Goal: Task Accomplishment & Management: Complete application form

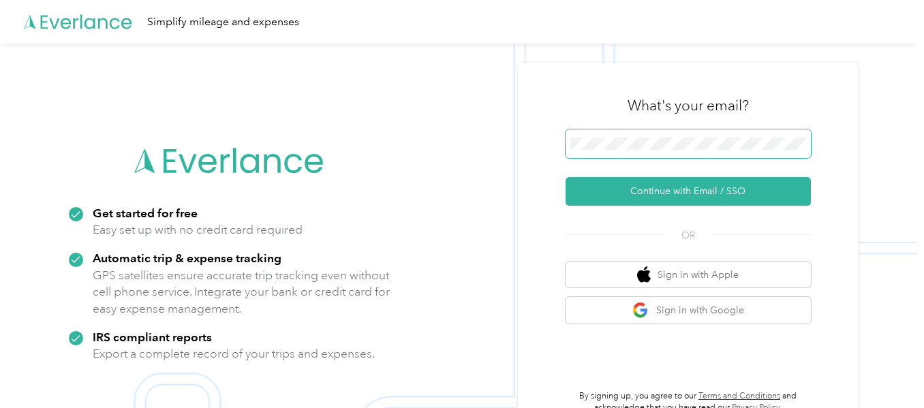
click at [737, 131] on span at bounding box center [688, 143] width 245 height 29
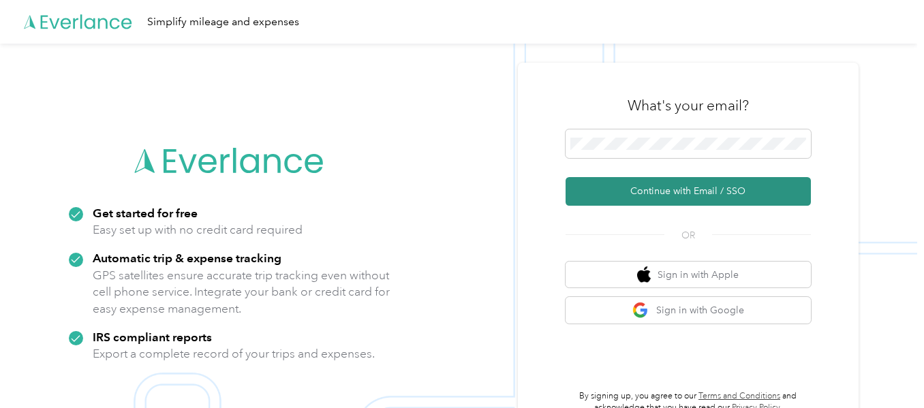
click at [676, 185] on button "Continue with Email / SSO" at bounding box center [688, 191] width 245 height 29
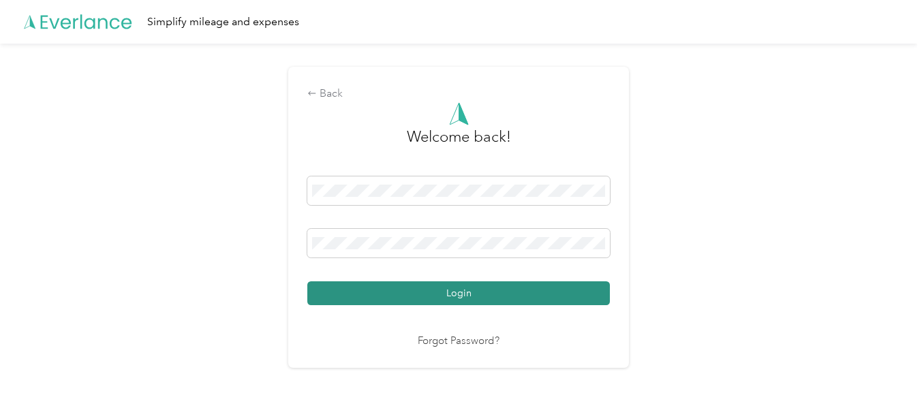
click at [545, 296] on button "Login" at bounding box center [458, 293] width 303 height 24
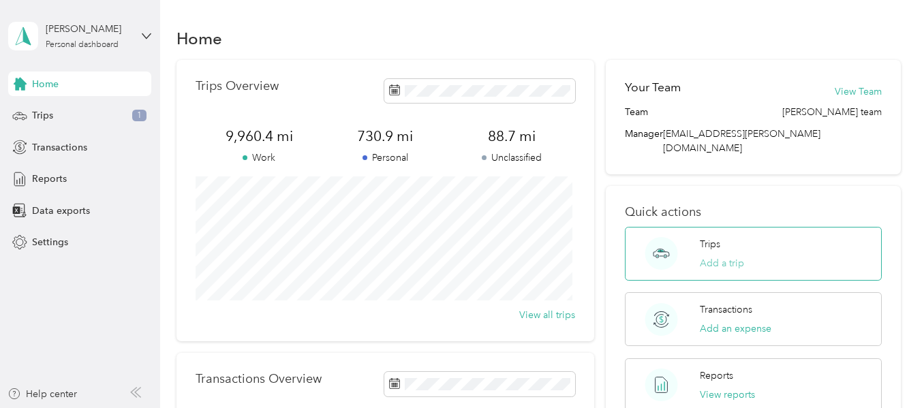
click at [731, 256] on button "Add a trip" at bounding box center [722, 263] width 44 height 14
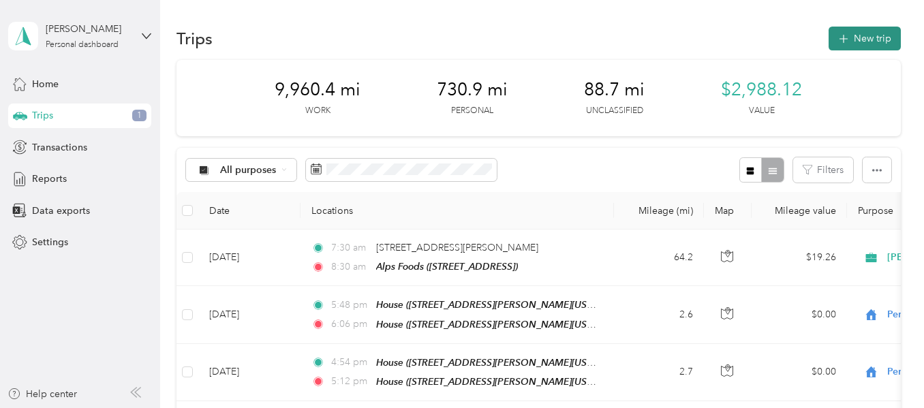
click at [870, 40] on button "New trip" at bounding box center [865, 39] width 72 height 24
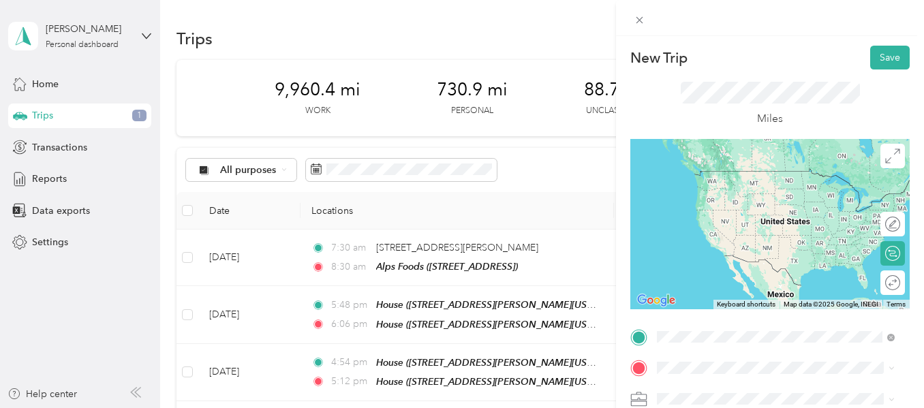
click at [742, 202] on span "[STREET_ADDRESS][PERSON_NAME][US_STATE]" at bounding box center [764, 198] width 162 height 26
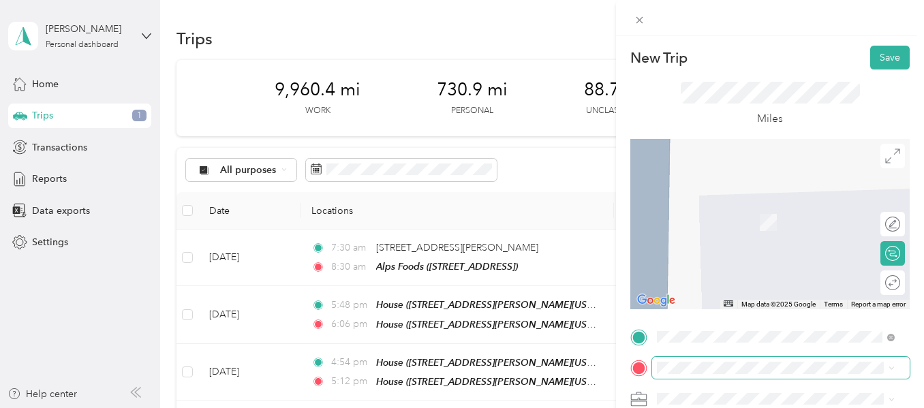
click at [655, 371] on span at bounding box center [781, 368] width 258 height 22
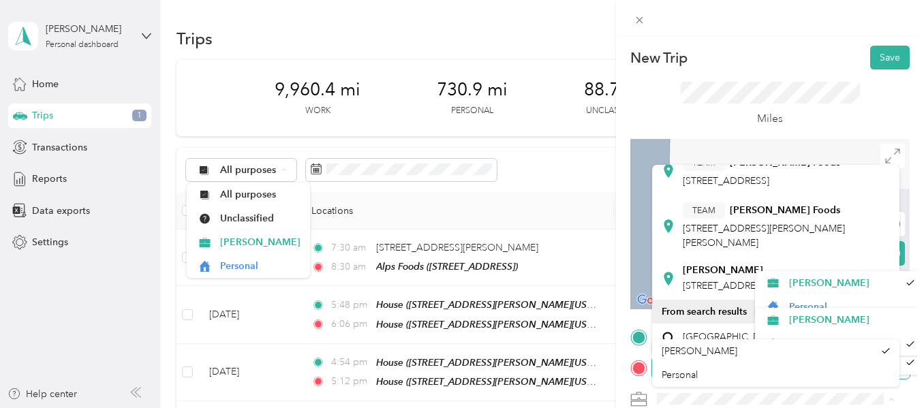
scroll to position [192, 0]
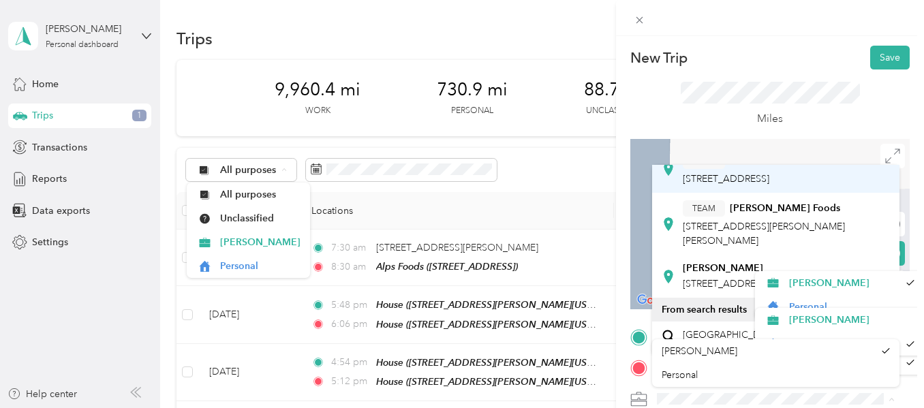
click at [769, 167] on strong "[PERSON_NAME] Foods" at bounding box center [785, 161] width 110 height 12
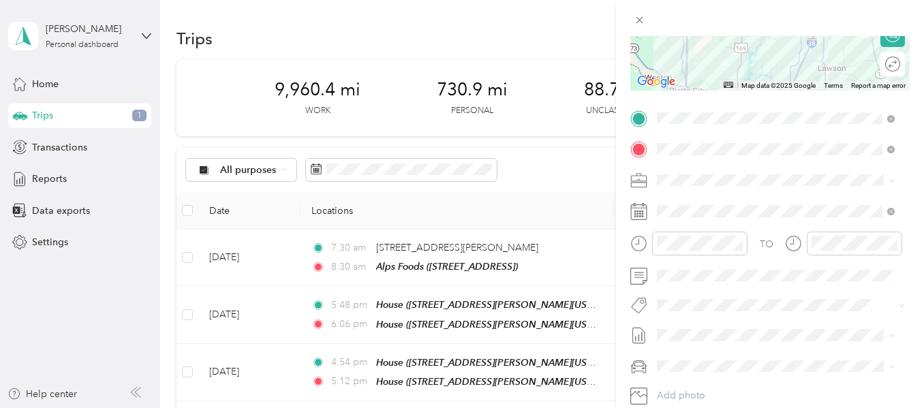
scroll to position [220, 0]
click at [739, 242] on icon "close-circle" at bounding box center [738, 242] width 10 height 10
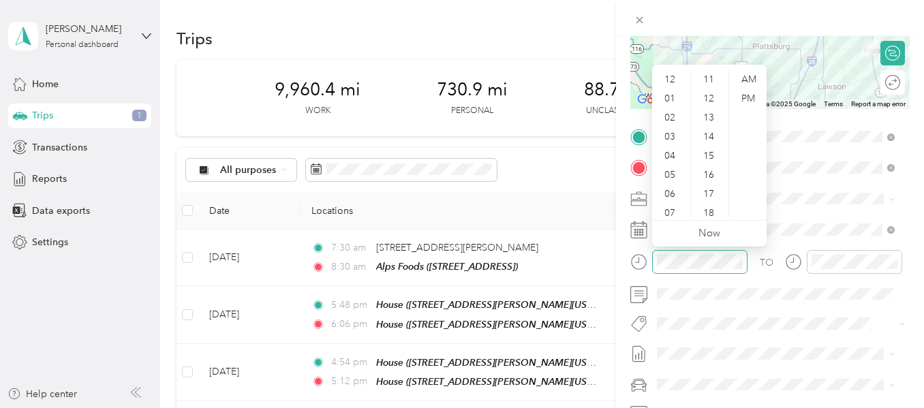
scroll to position [27, 0]
click at [674, 205] on div "08" at bounding box center [671, 205] width 33 height 19
click at [698, 74] on div "00" at bounding box center [710, 79] width 33 height 19
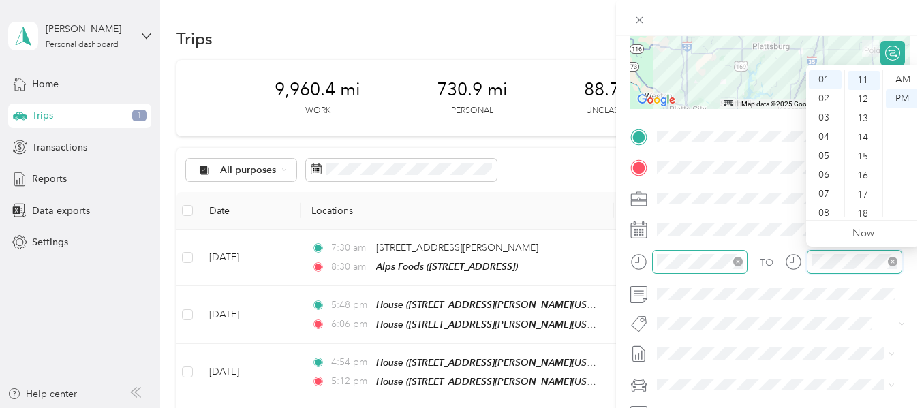
scroll to position [210, 0]
click at [889, 261] on icon "close-circle" at bounding box center [893, 262] width 10 height 10
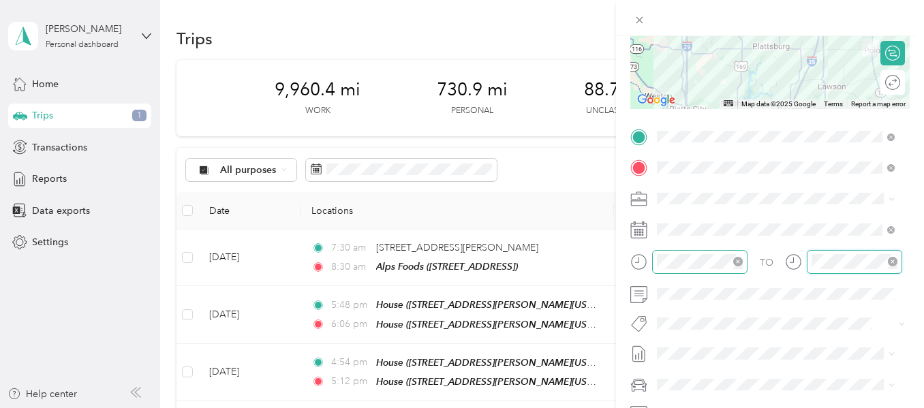
click at [889, 261] on icon "close-circle" at bounding box center [893, 262] width 10 height 10
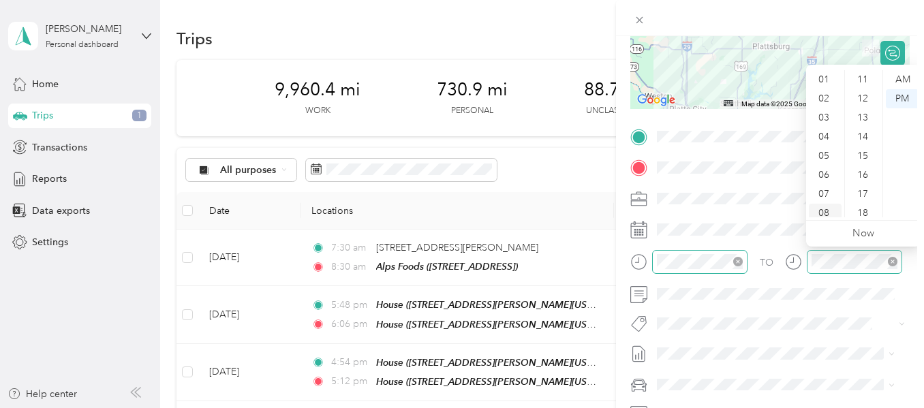
click at [828, 215] on div "08" at bounding box center [825, 213] width 33 height 19
click at [821, 212] on div "08" at bounding box center [825, 213] width 33 height 19
click at [900, 76] on div "AM" at bounding box center [902, 79] width 33 height 19
click at [825, 211] on div "08" at bounding box center [825, 213] width 33 height 19
click at [827, 207] on div "08" at bounding box center [825, 213] width 33 height 19
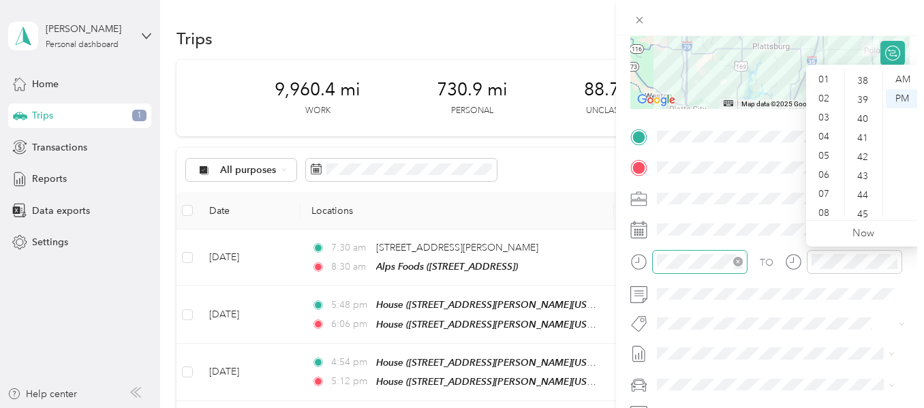
scroll to position [748, 0]
click at [850, 192] on div "45" at bounding box center [864, 190] width 33 height 19
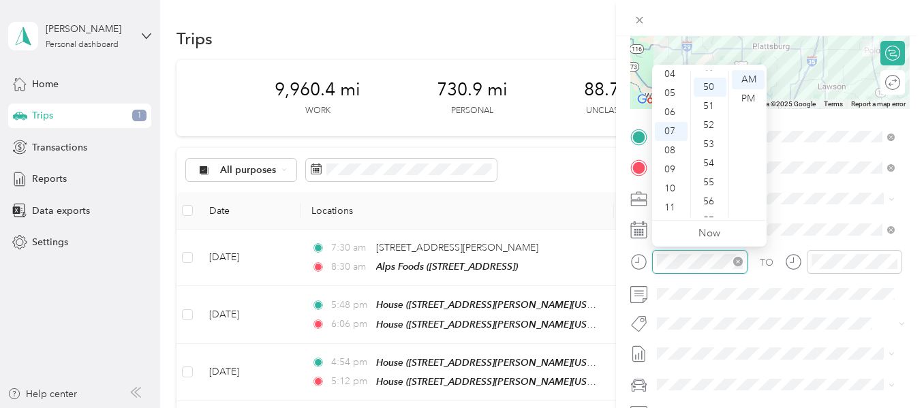
scroll to position [954, 0]
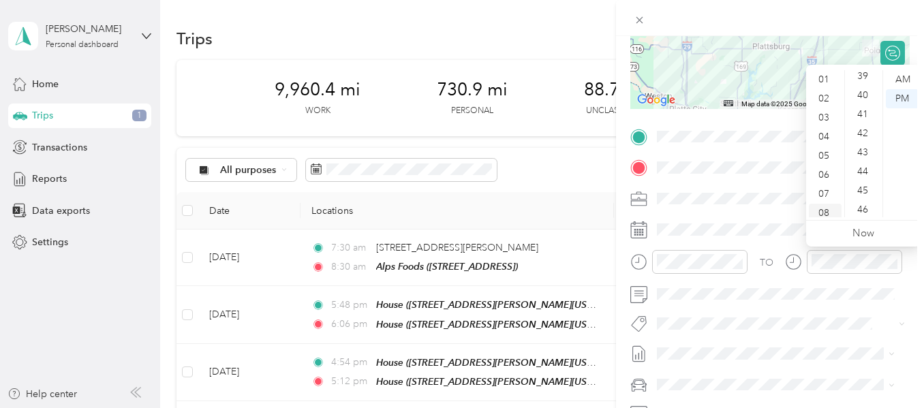
click at [822, 209] on div "08" at bounding box center [825, 213] width 33 height 19
click at [870, 183] on div "45" at bounding box center [864, 190] width 33 height 19
click at [898, 67] on div "12 01 02 03 04 05 06 07 08 09 10 11 00 01 02 03 04 05 06 07 08 09 10 11 12 13 1…" at bounding box center [863, 143] width 114 height 153
click at [900, 78] on div "AM" at bounding box center [902, 79] width 33 height 19
click at [899, 82] on div "AM" at bounding box center [902, 79] width 33 height 19
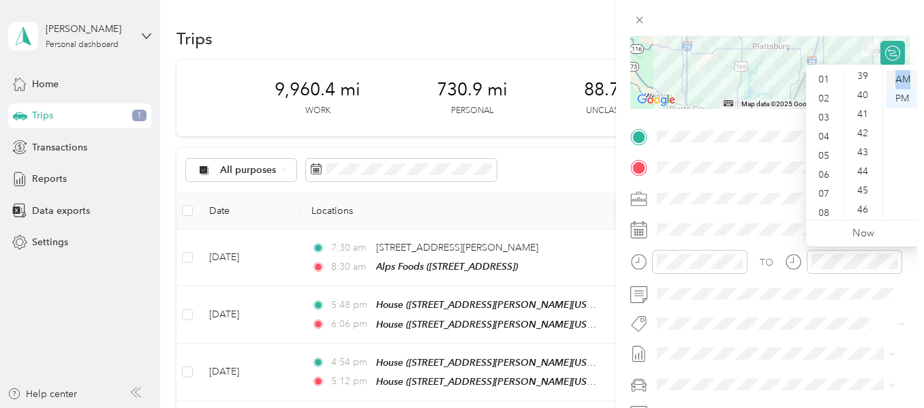
click at [899, 84] on div "AM" at bounding box center [902, 79] width 33 height 19
click at [889, 260] on icon "close-circle" at bounding box center [893, 262] width 10 height 10
click at [875, 314] on div "TO Add photo" at bounding box center [769, 290] width 279 height 329
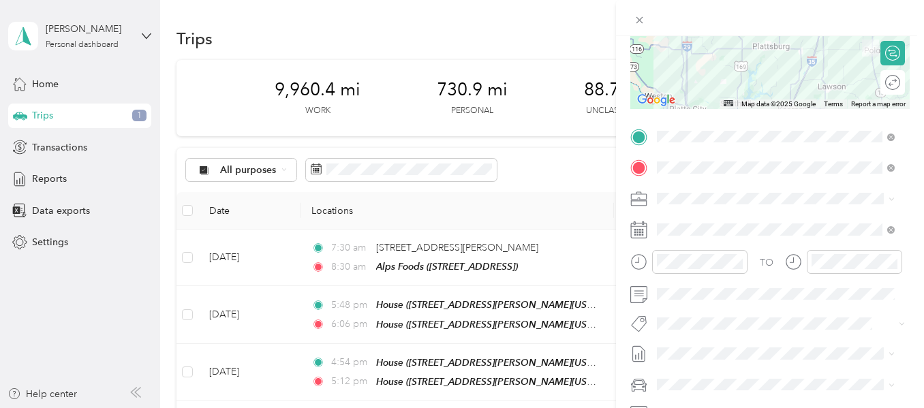
click at [896, 264] on icon "close-circle" at bounding box center [893, 262] width 10 height 10
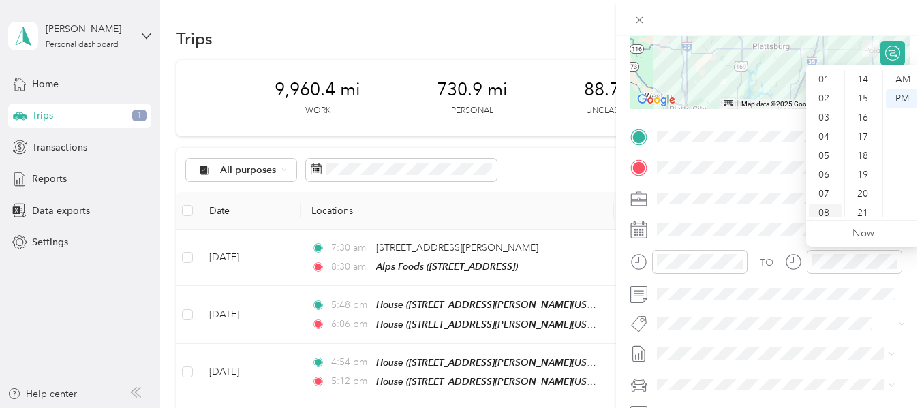
click at [818, 209] on div "08" at bounding box center [825, 213] width 33 height 19
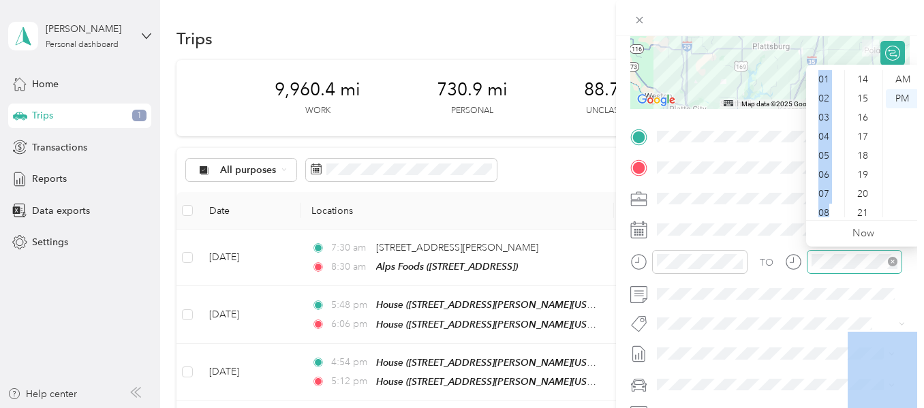
click at [827, 260] on body "[PERSON_NAME] Personal dashboard Home Trips 1 Transactions Reports Data exports…" at bounding box center [458, 204] width 917 height 408
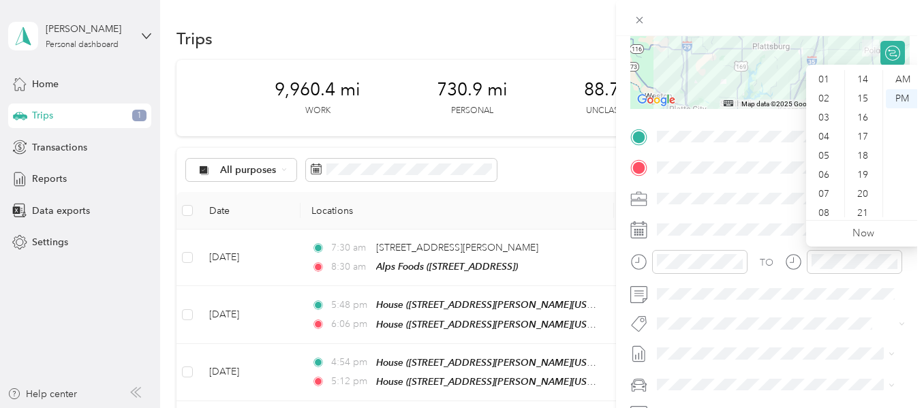
click at [534, 136] on div "New Trip Save This trip cannot be edited because it is either under review, app…" at bounding box center [462, 204] width 924 height 408
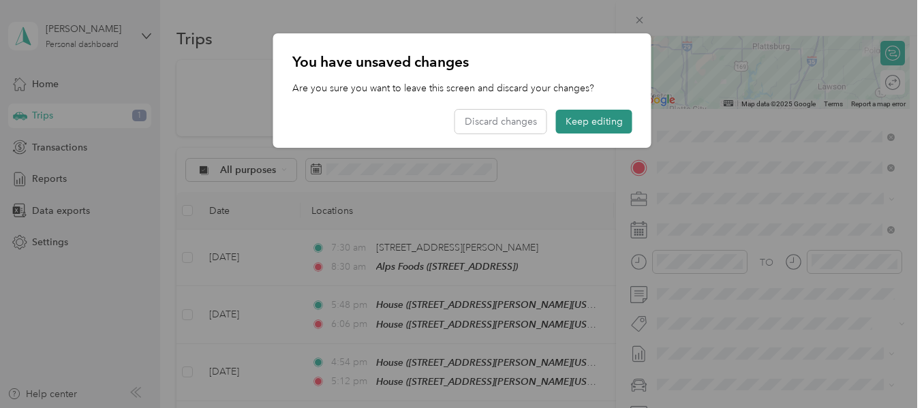
click at [605, 129] on button "Keep editing" at bounding box center [594, 122] width 76 height 24
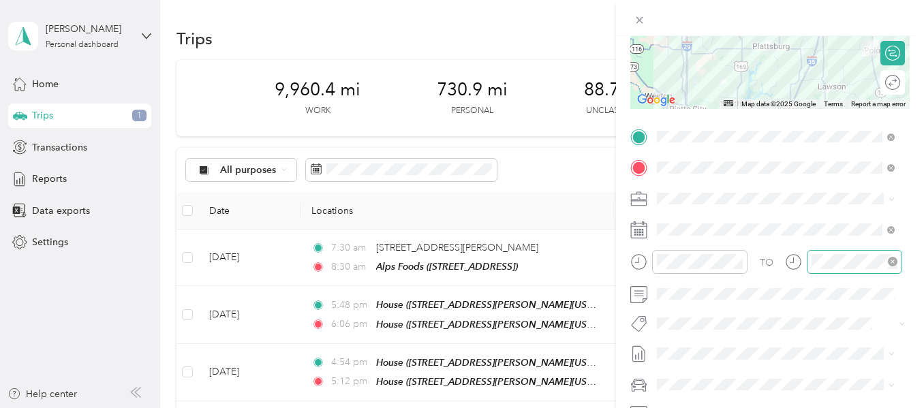
click at [825, 273] on div at bounding box center [854, 262] width 95 height 24
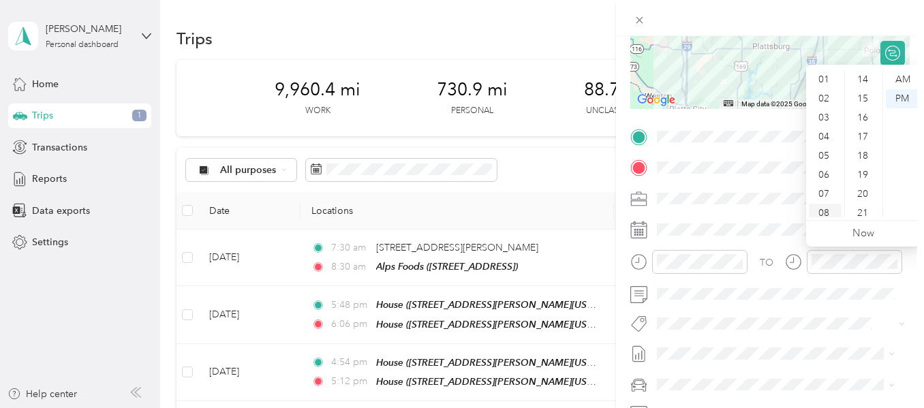
click at [827, 211] on div "08" at bounding box center [825, 213] width 33 height 19
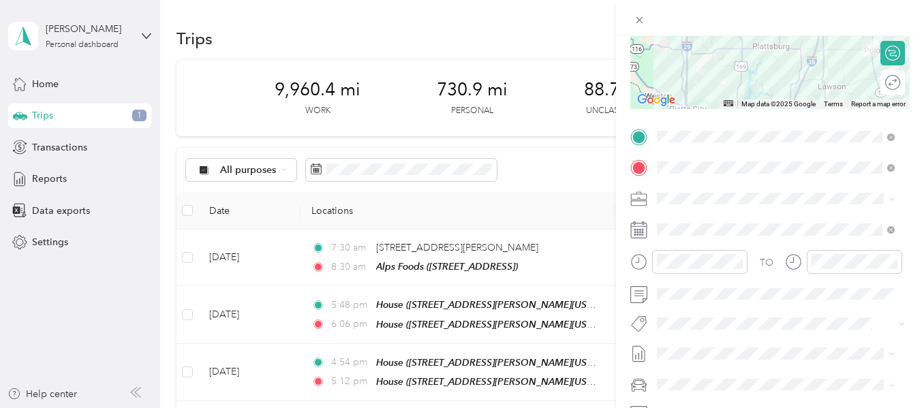
click at [748, 210] on div "TO Add photo" at bounding box center [769, 290] width 279 height 329
click at [891, 263] on icon "close-circle" at bounding box center [893, 262] width 10 height 10
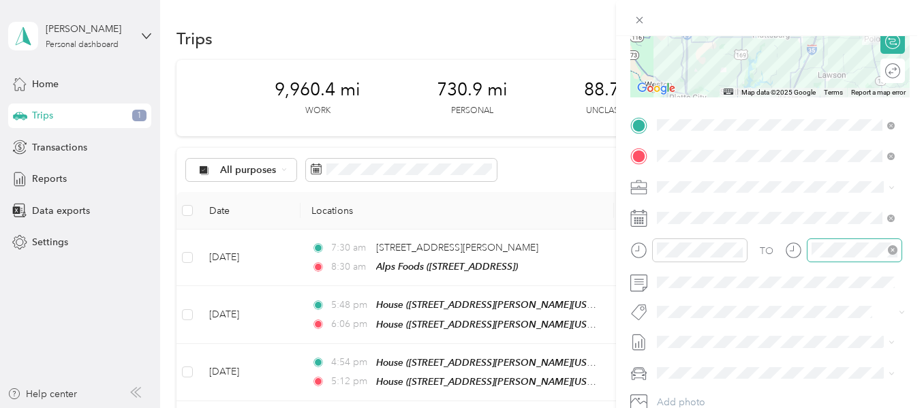
scroll to position [225, 0]
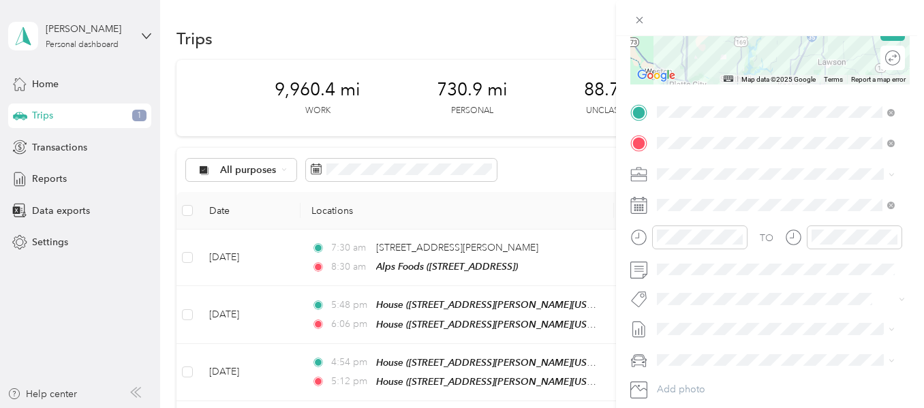
click at [791, 234] on icon at bounding box center [793, 237] width 17 height 17
click at [844, 249] on div at bounding box center [854, 238] width 95 height 24
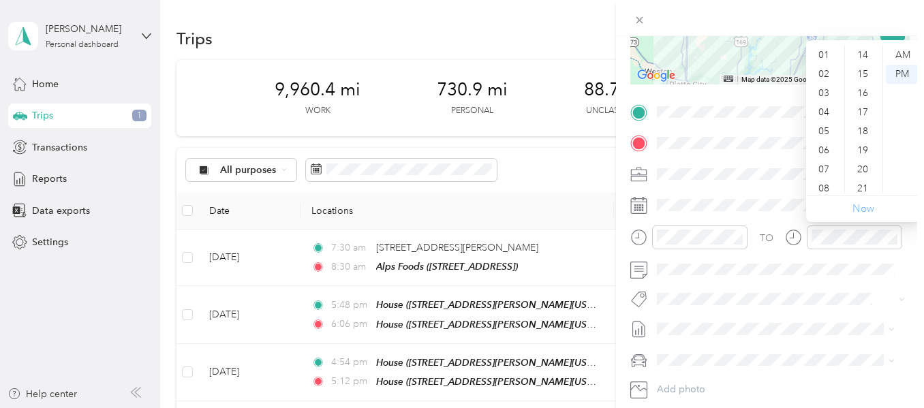
click at [864, 209] on link "Now" at bounding box center [864, 208] width 22 height 13
click at [904, 50] on div "AM" at bounding box center [902, 55] width 33 height 19
click at [827, 185] on div "08" at bounding box center [825, 188] width 33 height 19
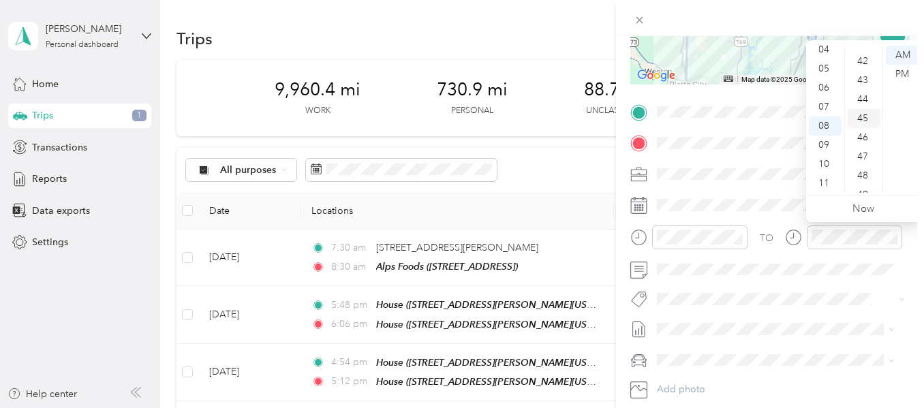
click at [855, 114] on div "45" at bounding box center [864, 118] width 33 height 19
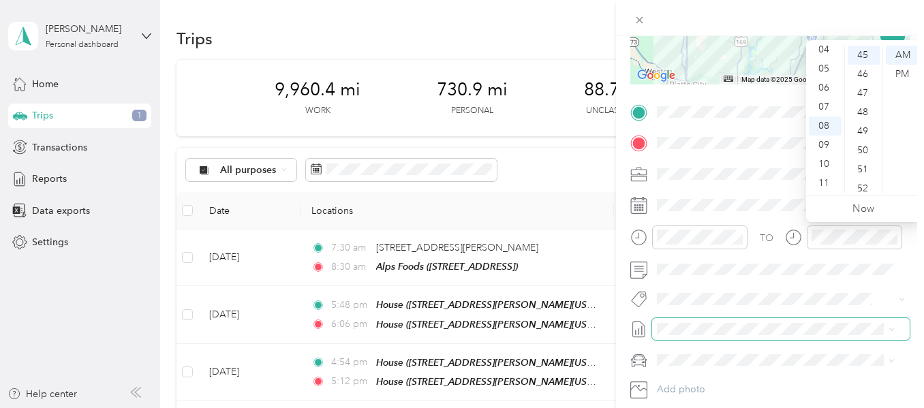
click at [779, 322] on span at bounding box center [781, 329] width 258 height 22
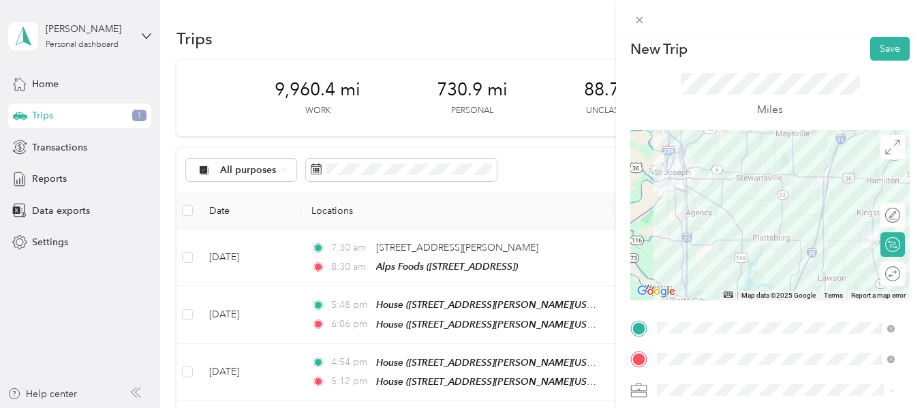
scroll to position [0, 0]
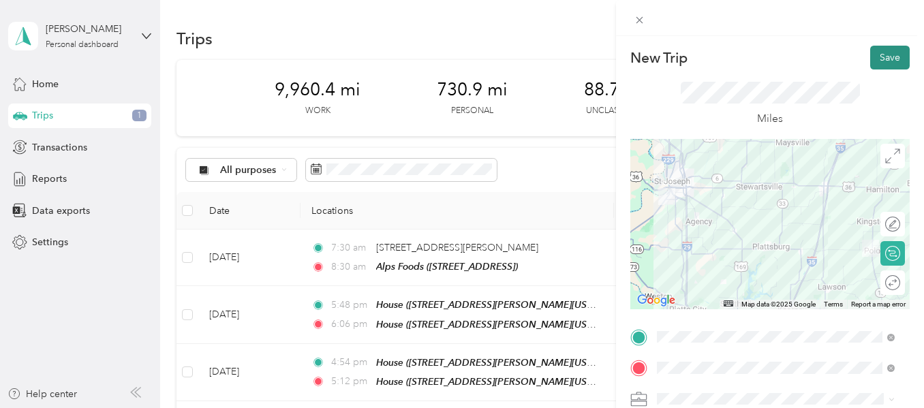
click at [892, 49] on button "Save" at bounding box center [890, 58] width 40 height 24
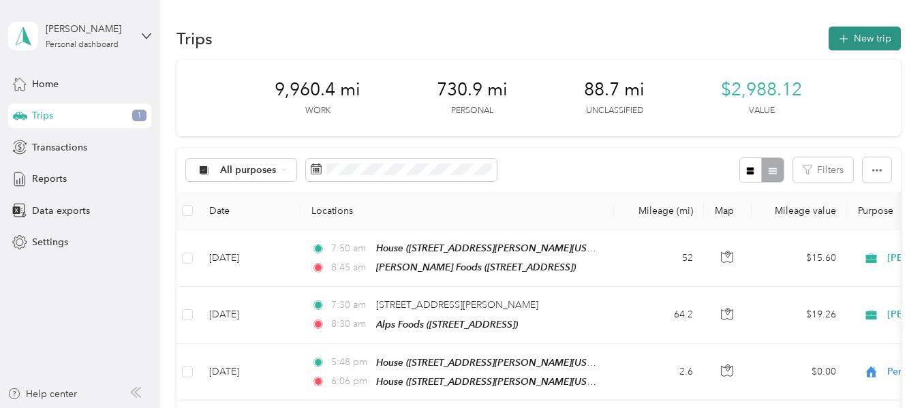
click at [875, 44] on button "New trip" at bounding box center [865, 39] width 72 height 24
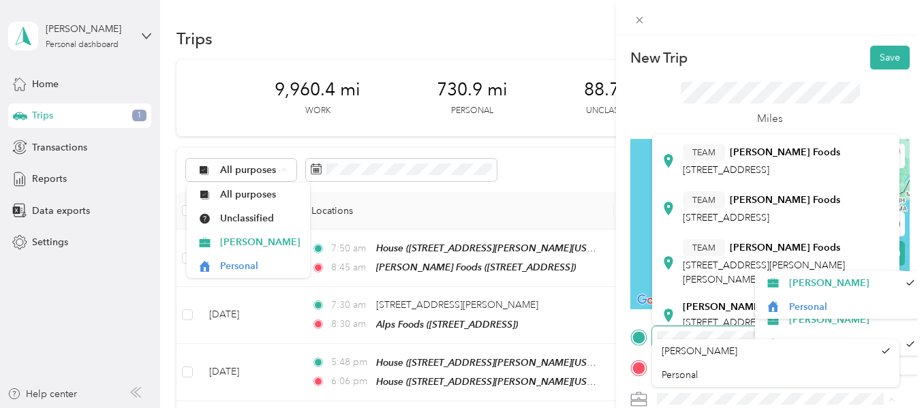
scroll to position [129, 0]
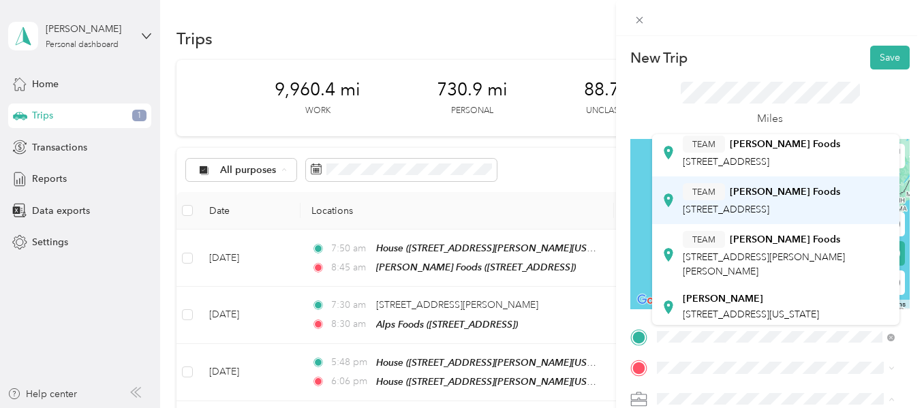
click at [825, 217] on div "TEAM [PERSON_NAME] Foods [STREET_ADDRESS]" at bounding box center [761, 199] width 157 height 33
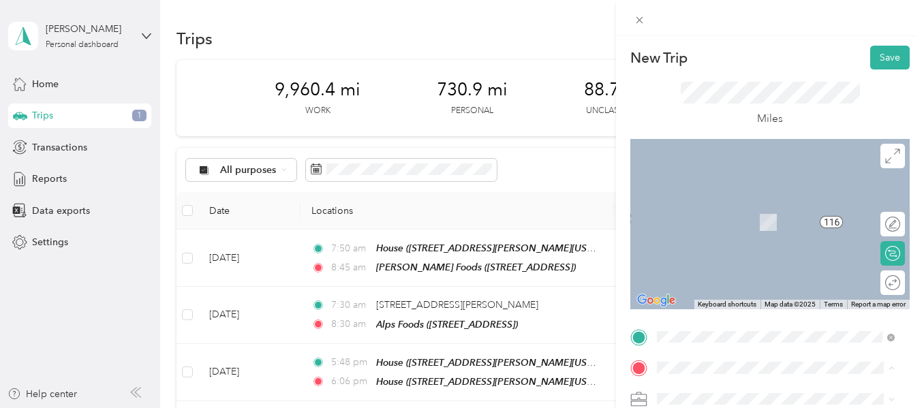
click at [725, 223] on span "[STREET_ADDRESS][PERSON_NAME][US_STATE]" at bounding box center [764, 230] width 162 height 26
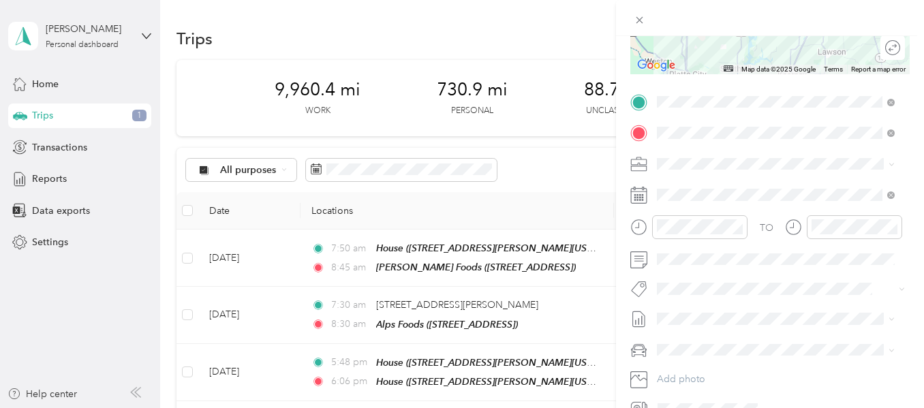
scroll to position [238, 0]
click at [740, 225] on icon "close-circle" at bounding box center [738, 224] width 10 height 10
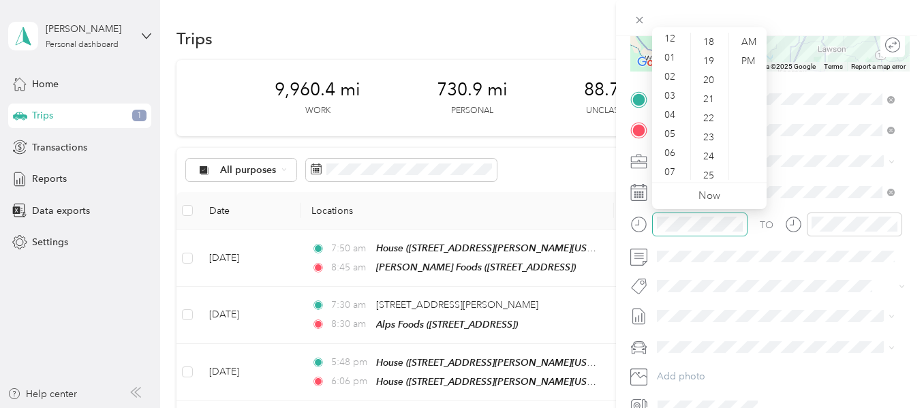
scroll to position [0, 0]
click at [670, 37] on div "12" at bounding box center [671, 42] width 33 height 19
click at [709, 88] on div "15" at bounding box center [710, 94] width 33 height 19
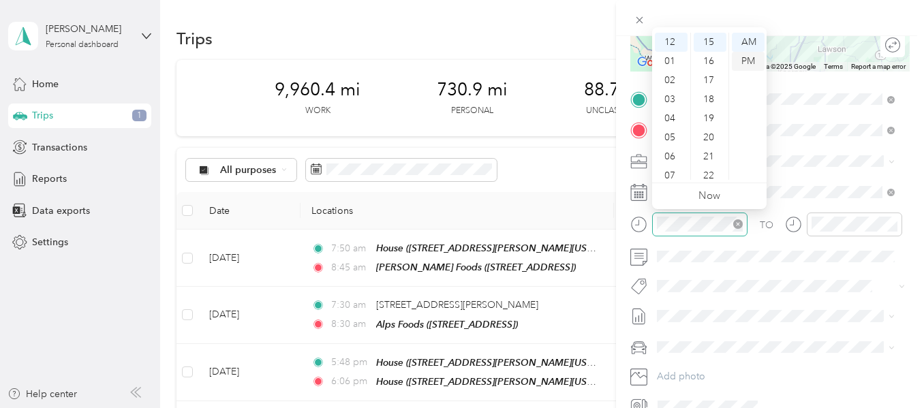
click at [748, 63] on div "PM" at bounding box center [748, 61] width 33 height 19
click at [725, 244] on div at bounding box center [688, 229] width 117 height 33
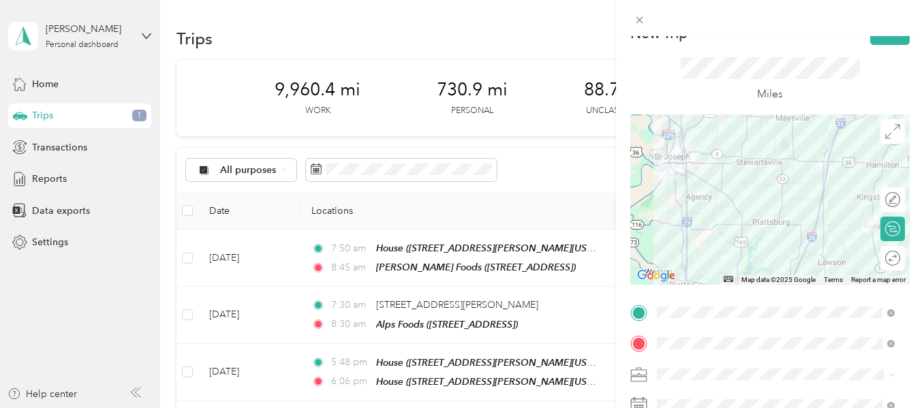
scroll to position [0, 0]
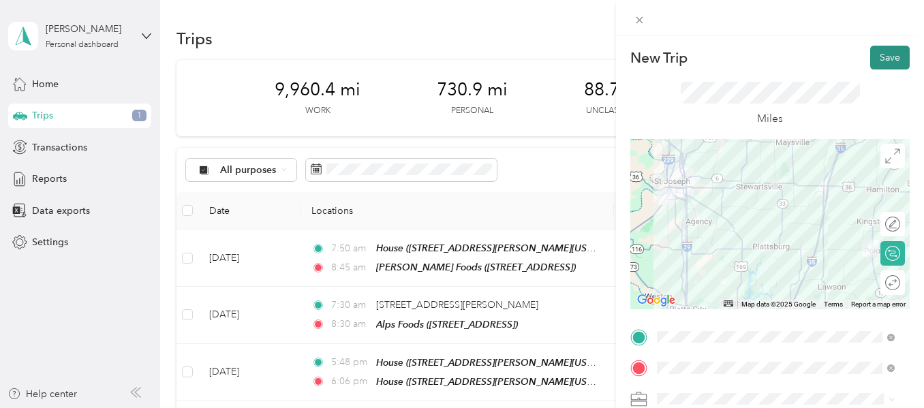
click at [875, 58] on button "Save" at bounding box center [890, 58] width 40 height 24
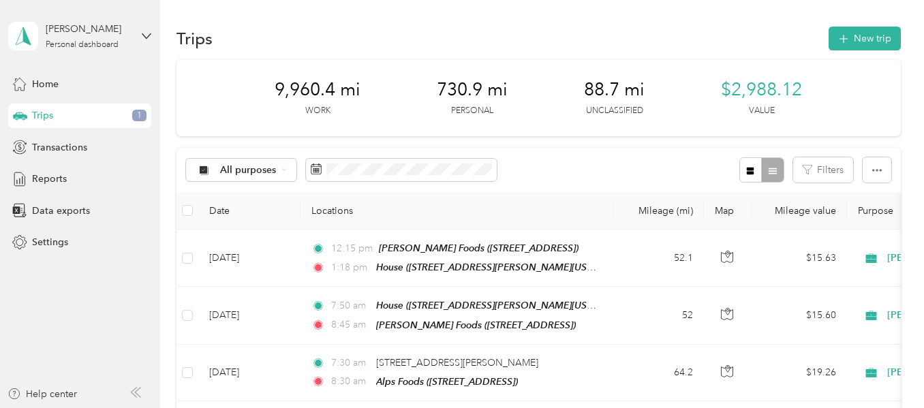
click at [613, 109] on p "Unclassified" at bounding box center [614, 111] width 57 height 12
click at [607, 111] on p "Unclassified" at bounding box center [614, 111] width 57 height 12
click at [281, 170] on icon at bounding box center [283, 169] width 5 height 5
click at [237, 224] on span "Unclassified" at bounding box center [260, 218] width 80 height 14
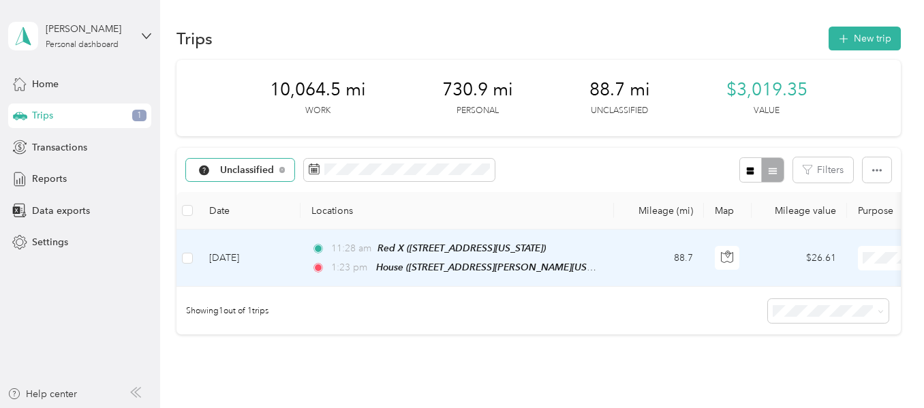
click at [804, 284] on span "[PERSON_NAME]" at bounding box center [852, 283] width 126 height 14
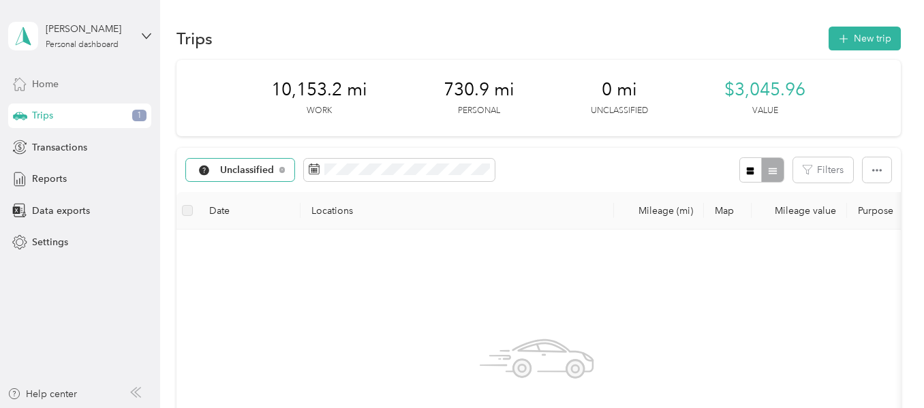
click at [50, 82] on span "Home" at bounding box center [45, 84] width 27 height 14
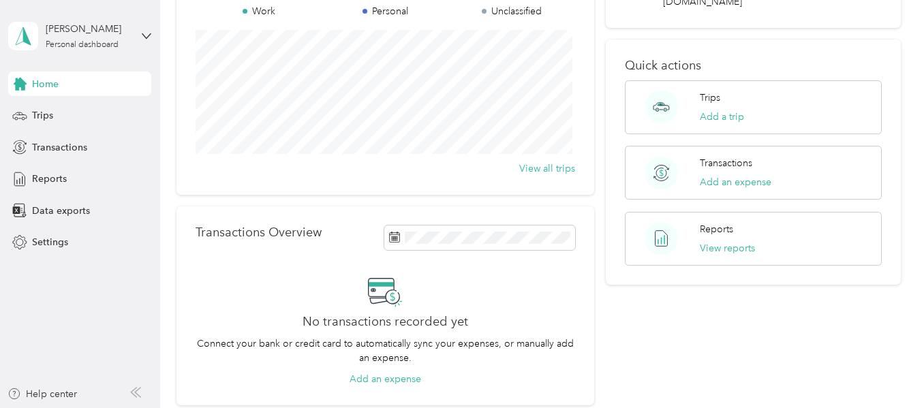
scroll to position [105, 0]
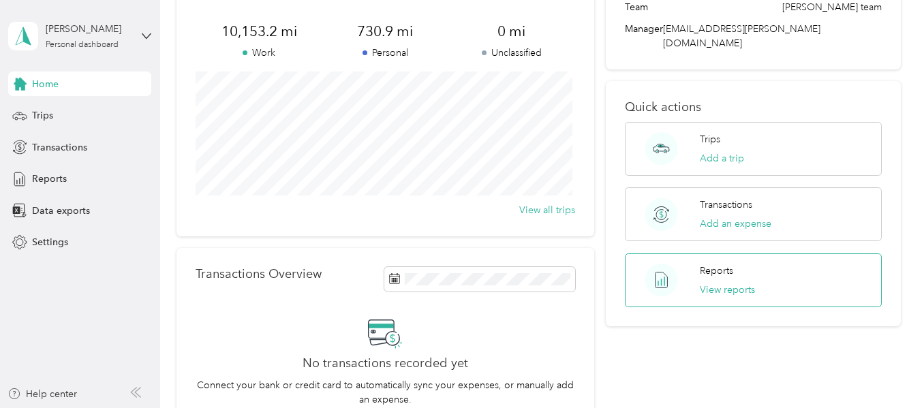
click at [705, 264] on p "Reports" at bounding box center [716, 271] width 33 height 14
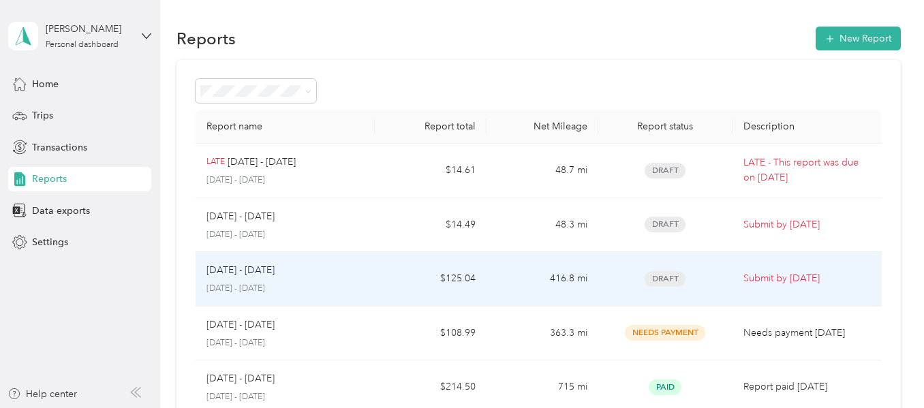
click at [734, 282] on td "Submit by [DATE]" at bounding box center [807, 279] width 149 height 55
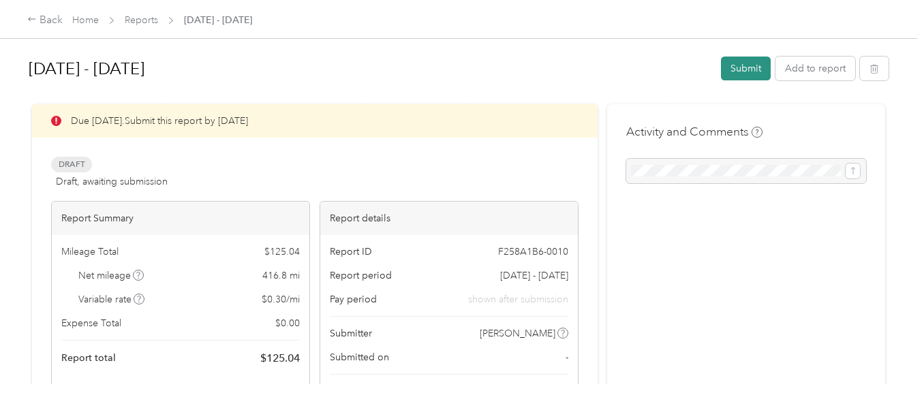
click at [744, 74] on button "Submit" at bounding box center [746, 69] width 50 height 24
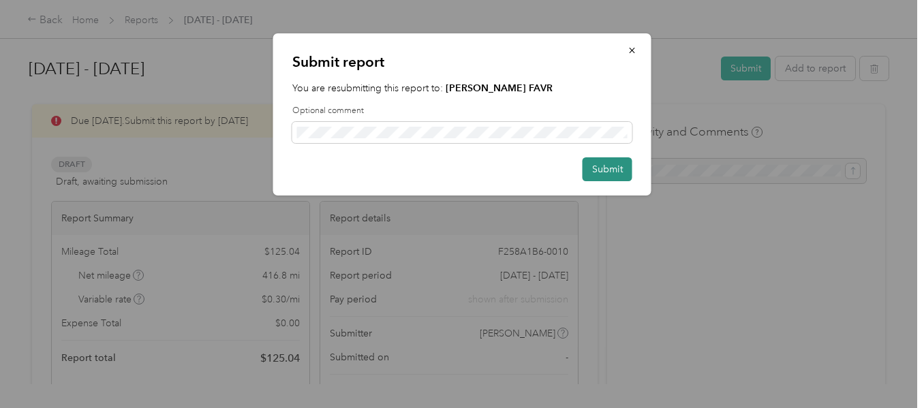
click at [611, 179] on button "Submit" at bounding box center [608, 169] width 50 height 24
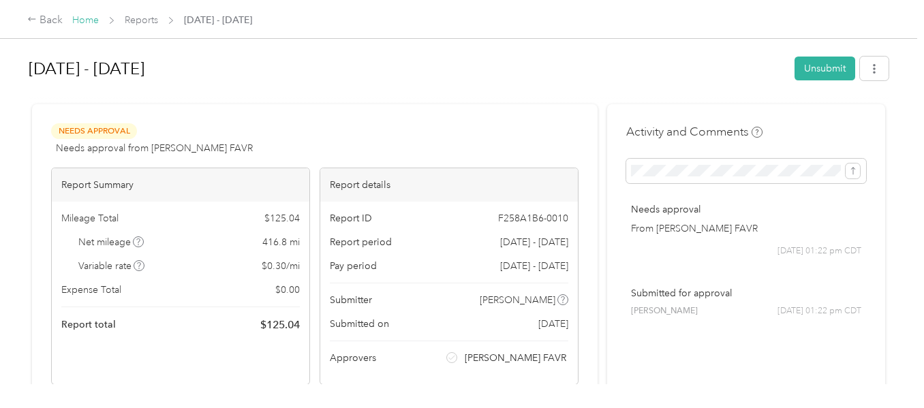
click at [95, 14] on link "Home" at bounding box center [85, 20] width 27 height 12
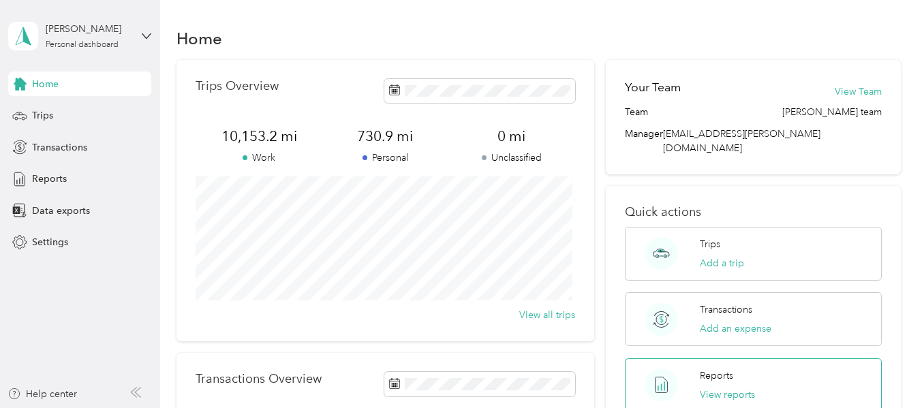
click at [709, 371] on div "Reports View reports" at bounding box center [727, 385] width 55 height 33
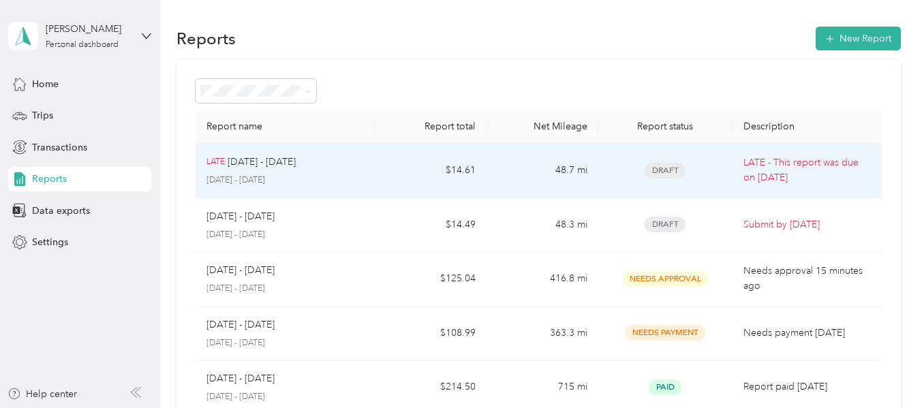
click at [795, 159] on p "LATE - This report was due on [DATE]" at bounding box center [807, 170] width 127 height 30
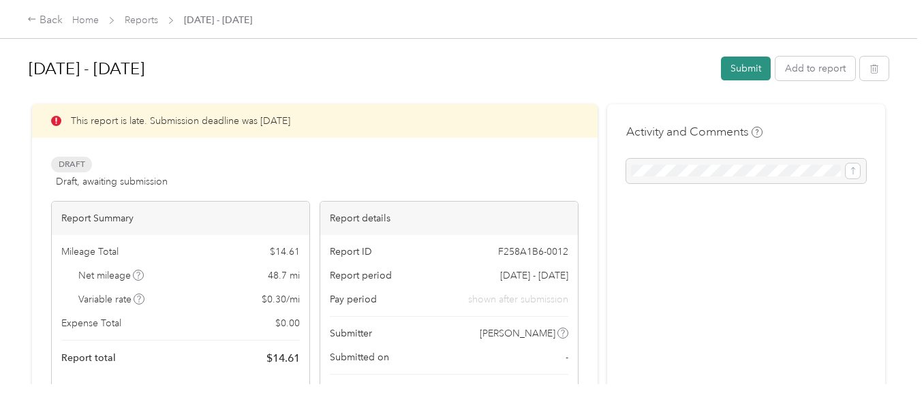
click at [736, 69] on button "Submit" at bounding box center [746, 69] width 50 height 24
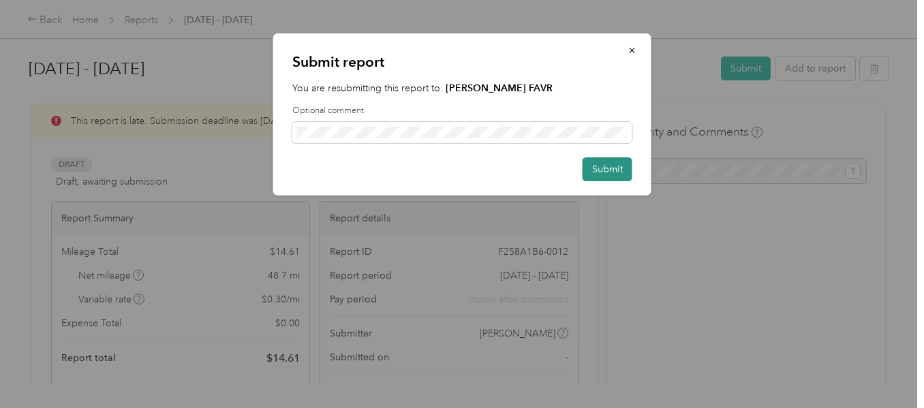
click at [608, 177] on button "Submit" at bounding box center [608, 169] width 50 height 24
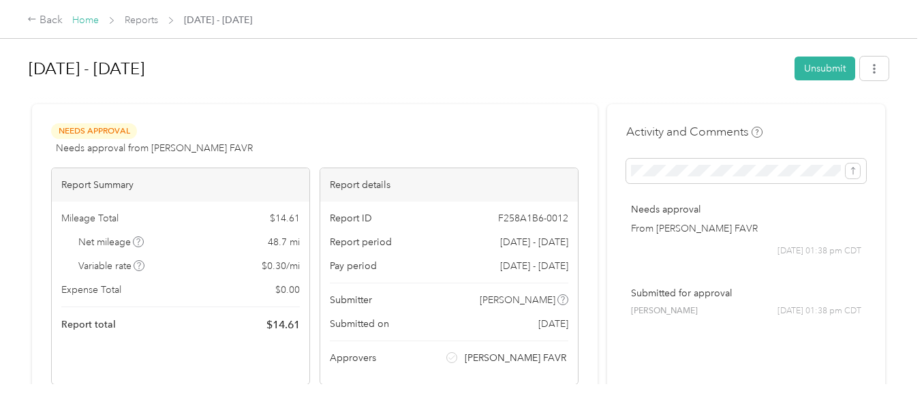
click at [84, 16] on link "Home" at bounding box center [85, 20] width 27 height 12
